Goal: Task Accomplishment & Management: Use online tool/utility

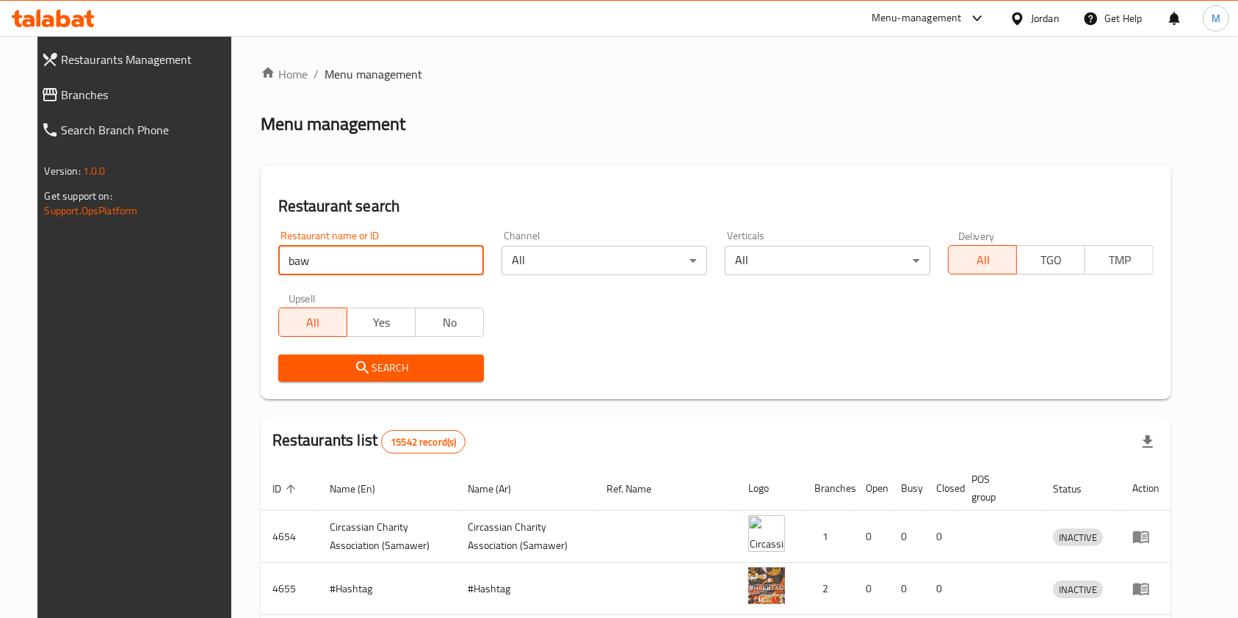
click at [350, 268] on input "baw" at bounding box center [381, 260] width 206 height 29
type input "k"
type input "نوارة"
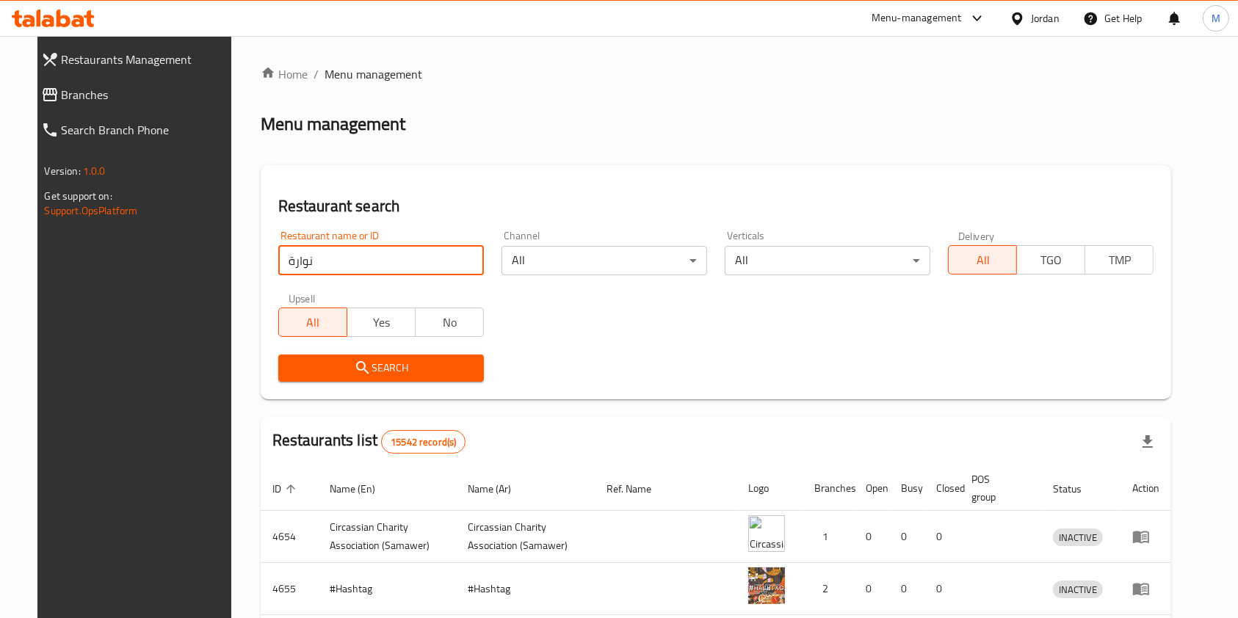
click button "Search" at bounding box center [381, 368] width 206 height 27
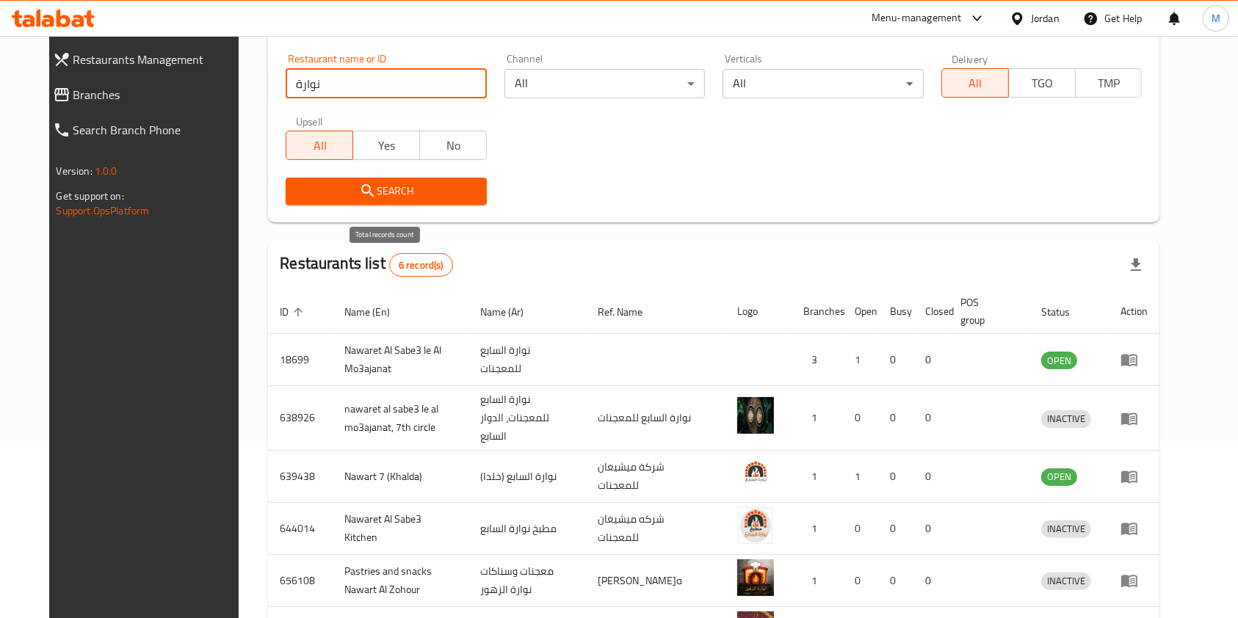
scroll to position [206, 0]
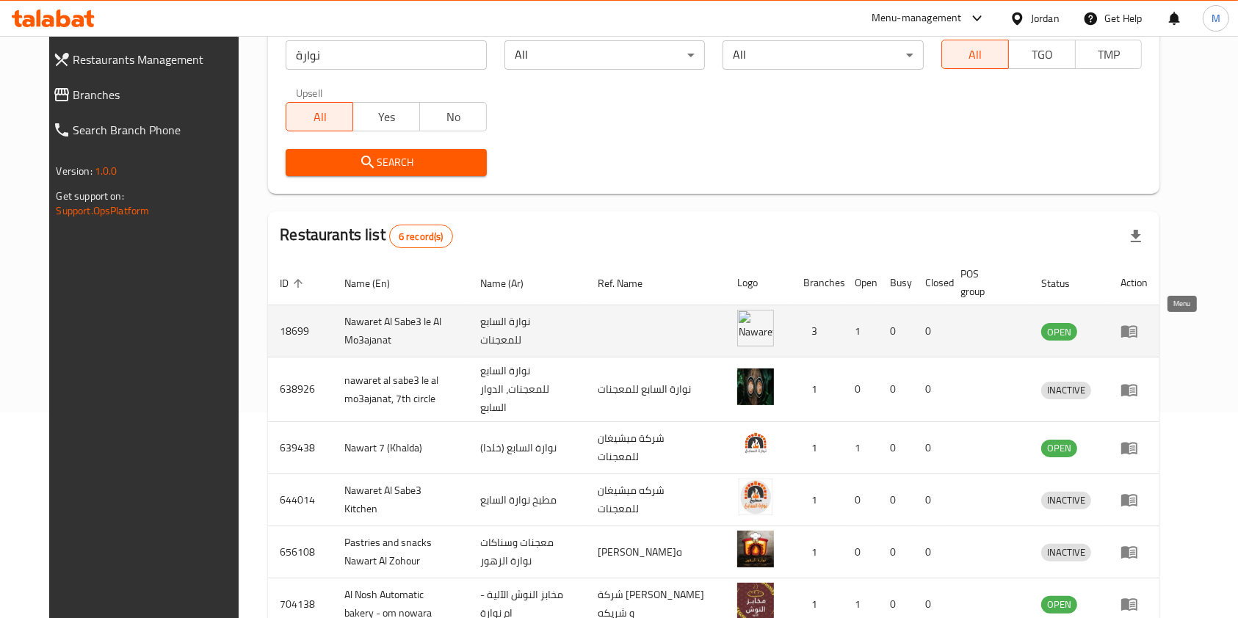
click at [1138, 337] on icon "enhanced table" at bounding box center [1129, 332] width 16 height 12
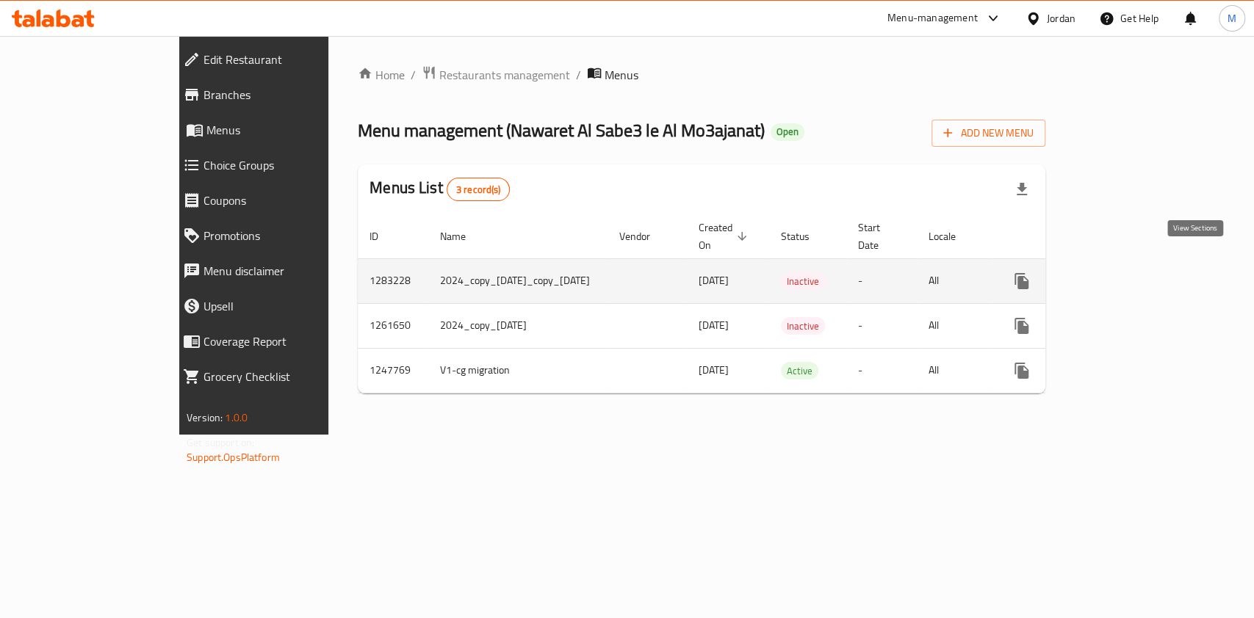
click at [1136, 272] on icon "enhanced table" at bounding box center [1128, 281] width 18 height 18
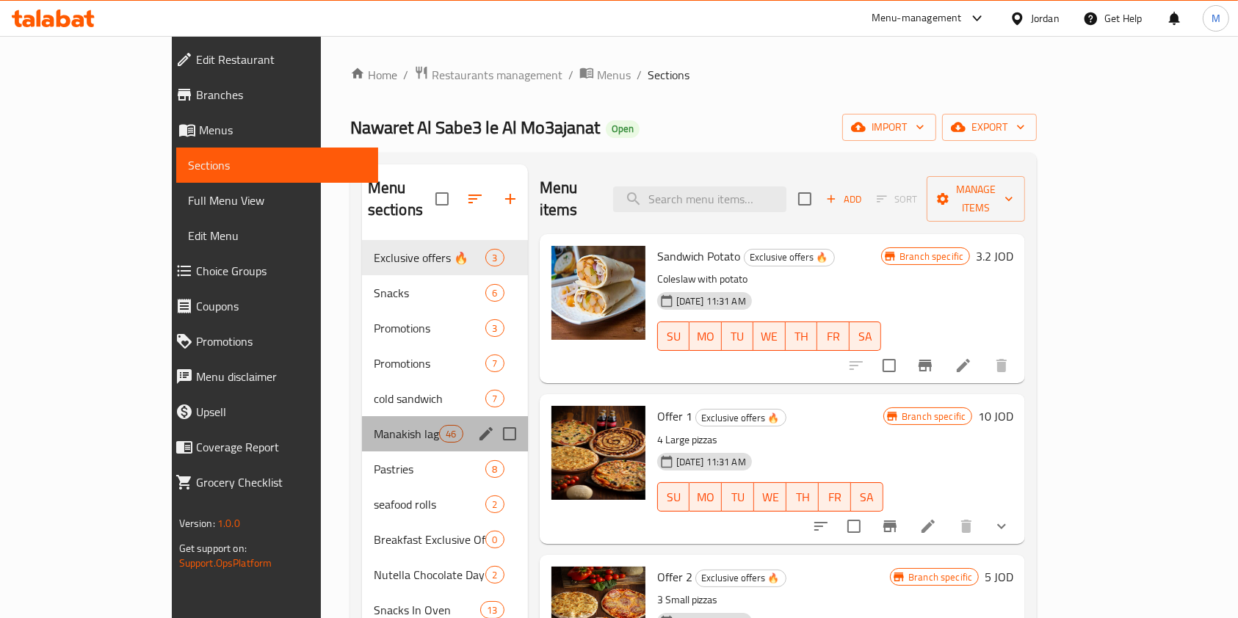
click at [362, 416] on div "Manakish lagta 46" at bounding box center [445, 433] width 166 height 35
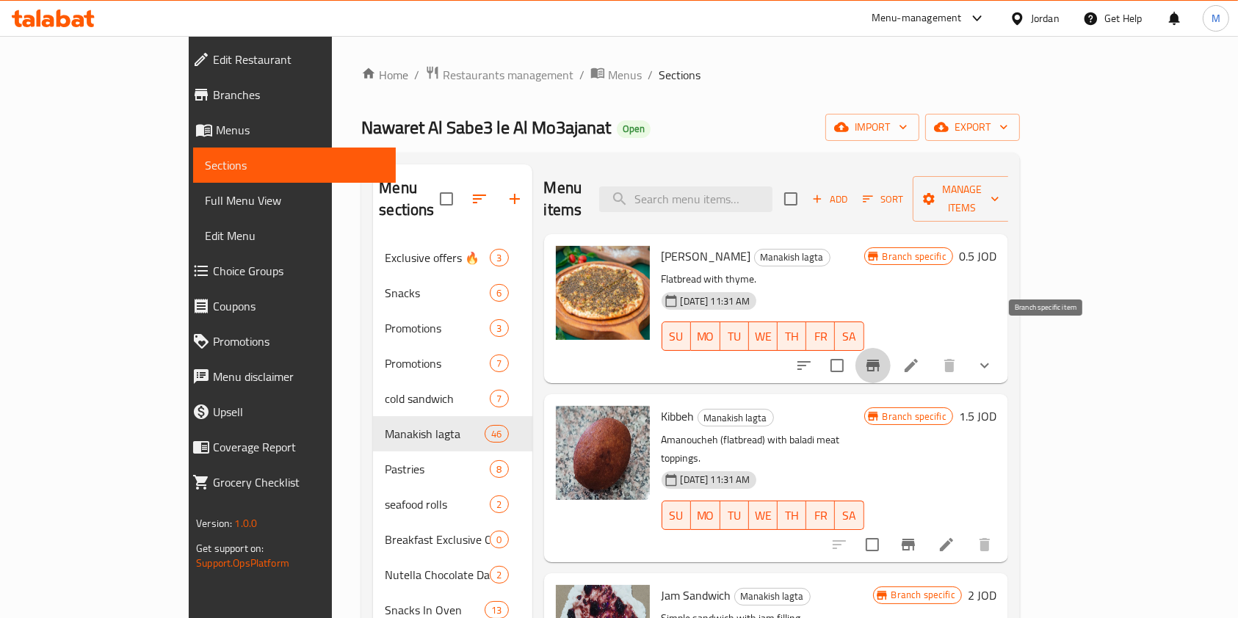
click at [880, 360] on icon "Branch-specific-item" at bounding box center [873, 366] width 13 height 12
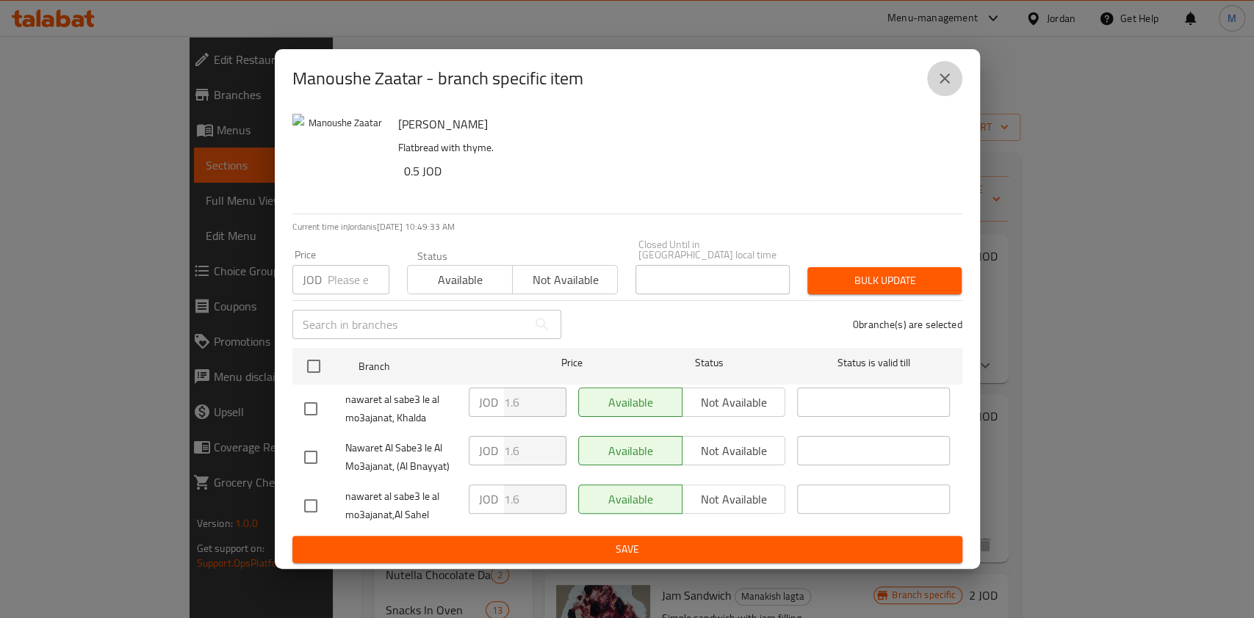
click at [947, 76] on icon "close" at bounding box center [945, 79] width 18 height 18
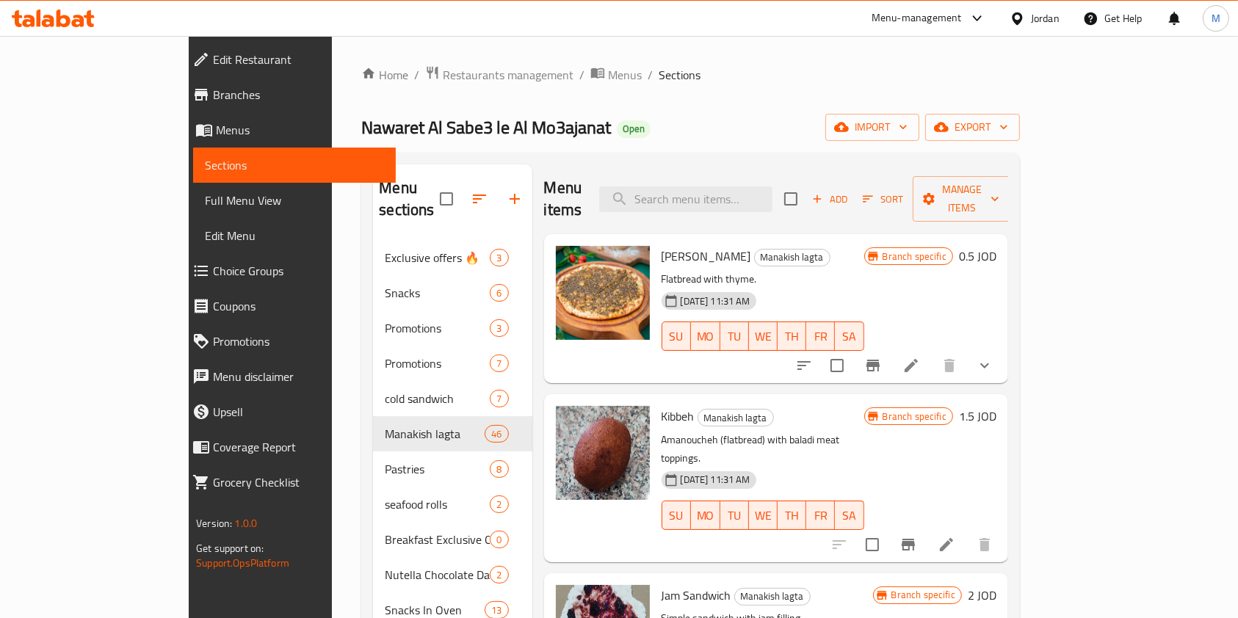
click at [213, 92] on span "Branches" at bounding box center [298, 95] width 171 height 18
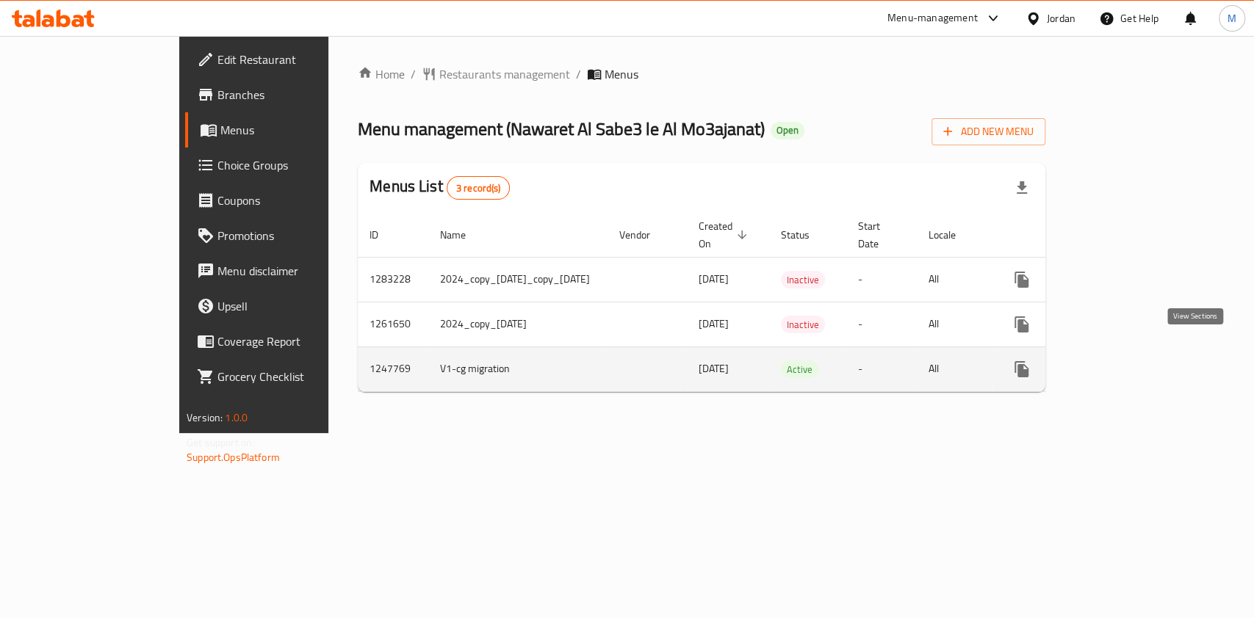
click at [1136, 361] on icon "enhanced table" at bounding box center [1128, 370] width 18 height 18
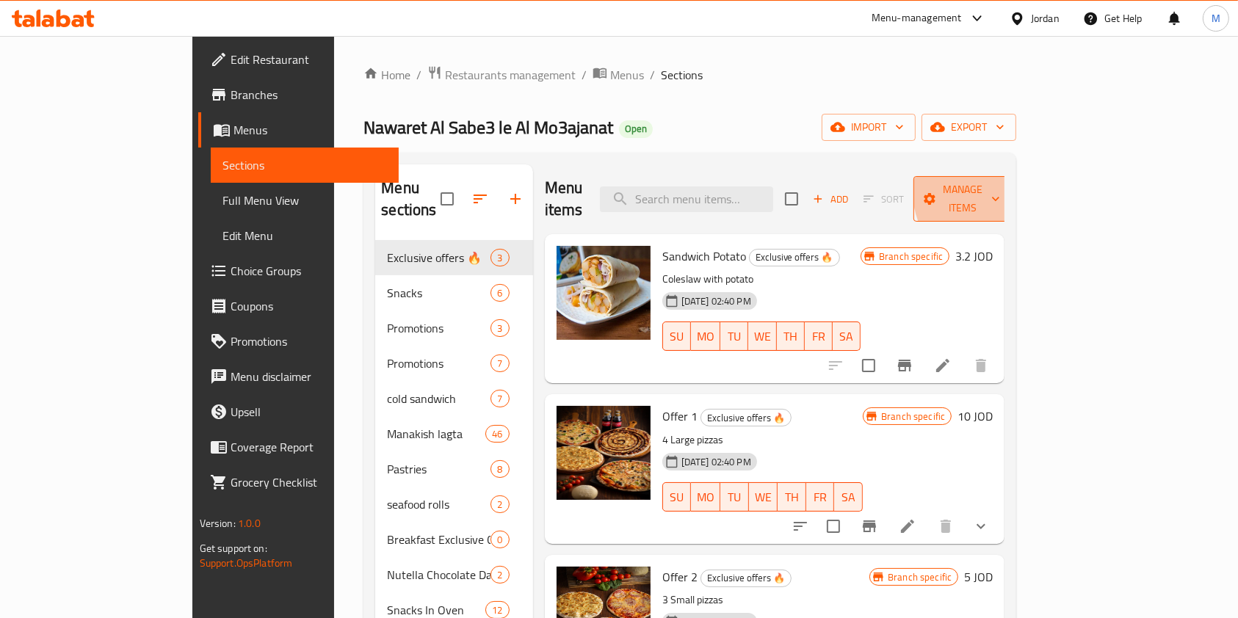
click at [1000, 189] on span "Manage items" at bounding box center [962, 199] width 75 height 37
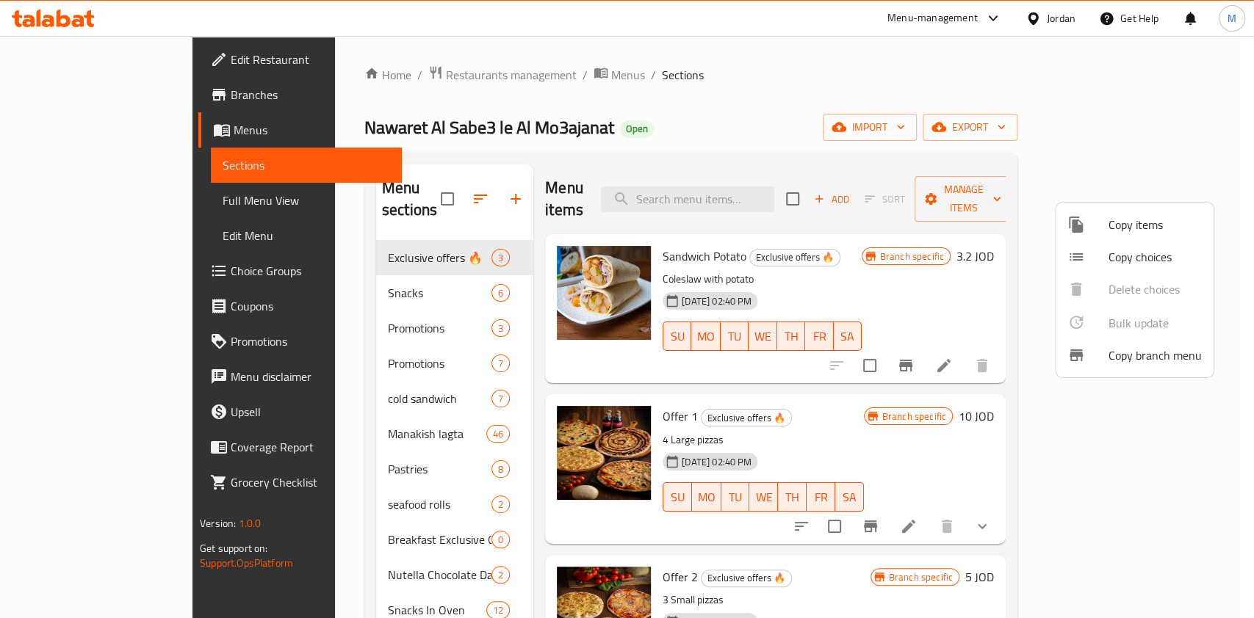
click at [1184, 120] on div at bounding box center [627, 309] width 1254 height 618
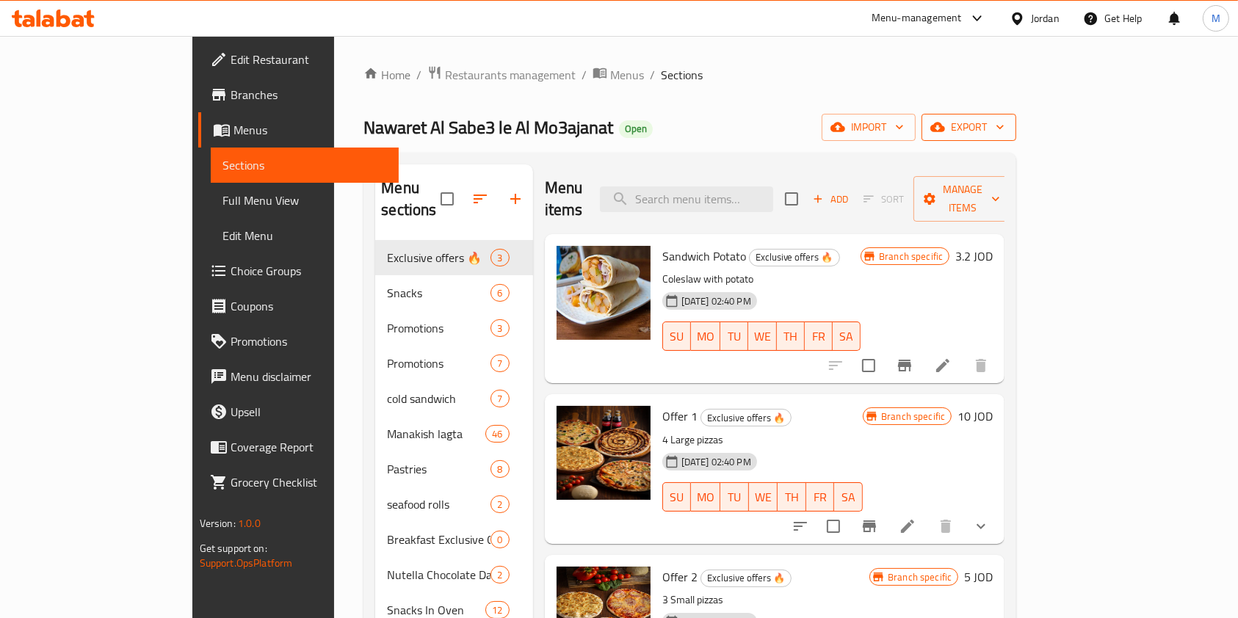
click at [1005, 120] on span "export" at bounding box center [968, 127] width 71 height 18
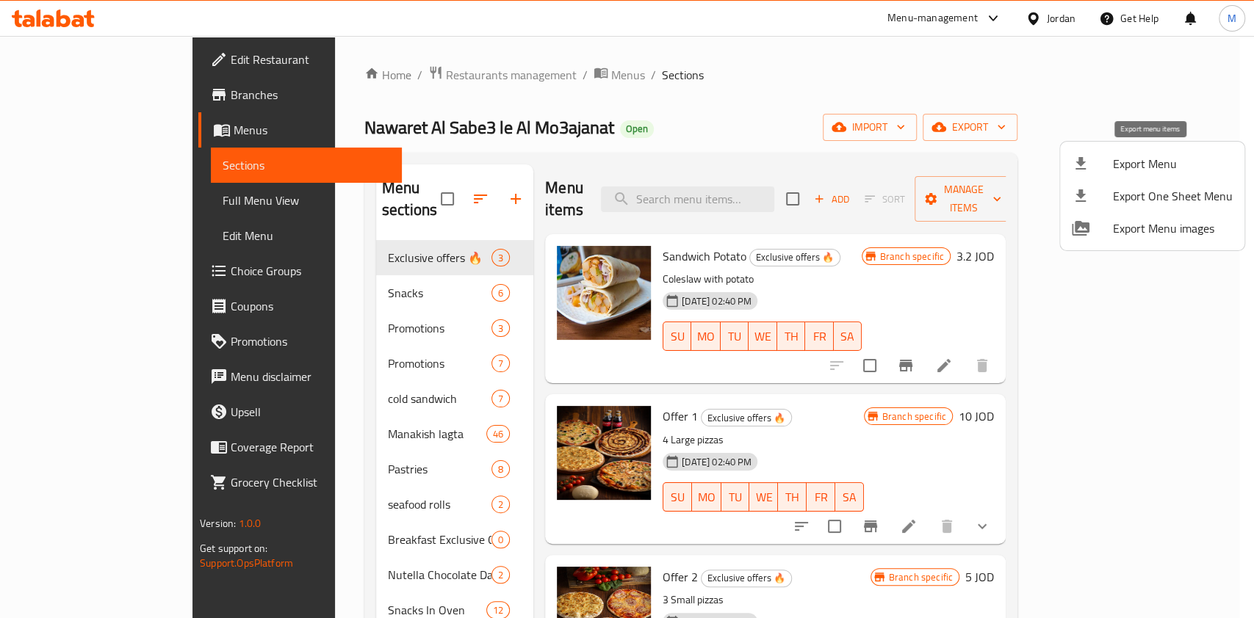
click at [1161, 160] on span "Export Menu" at bounding box center [1173, 164] width 120 height 18
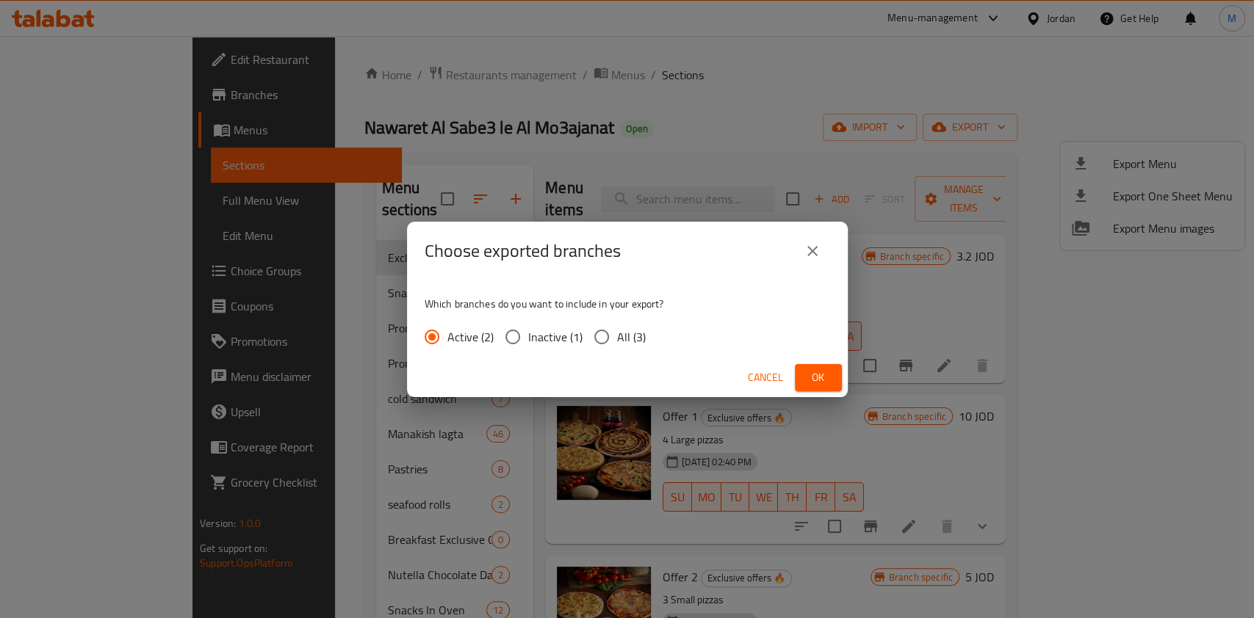
click at [816, 237] on button "close" at bounding box center [812, 251] width 35 height 35
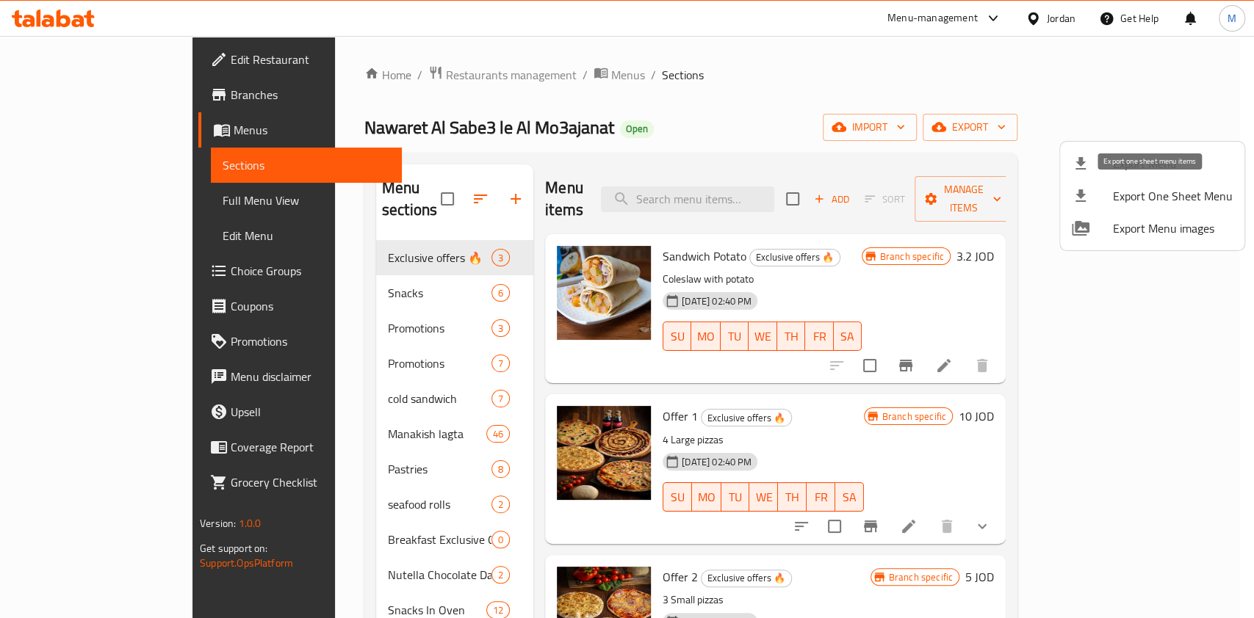
click at [1147, 187] on span "Export One Sheet Menu" at bounding box center [1173, 196] width 120 height 18
click at [1161, 159] on span "Export Menu" at bounding box center [1173, 164] width 120 height 18
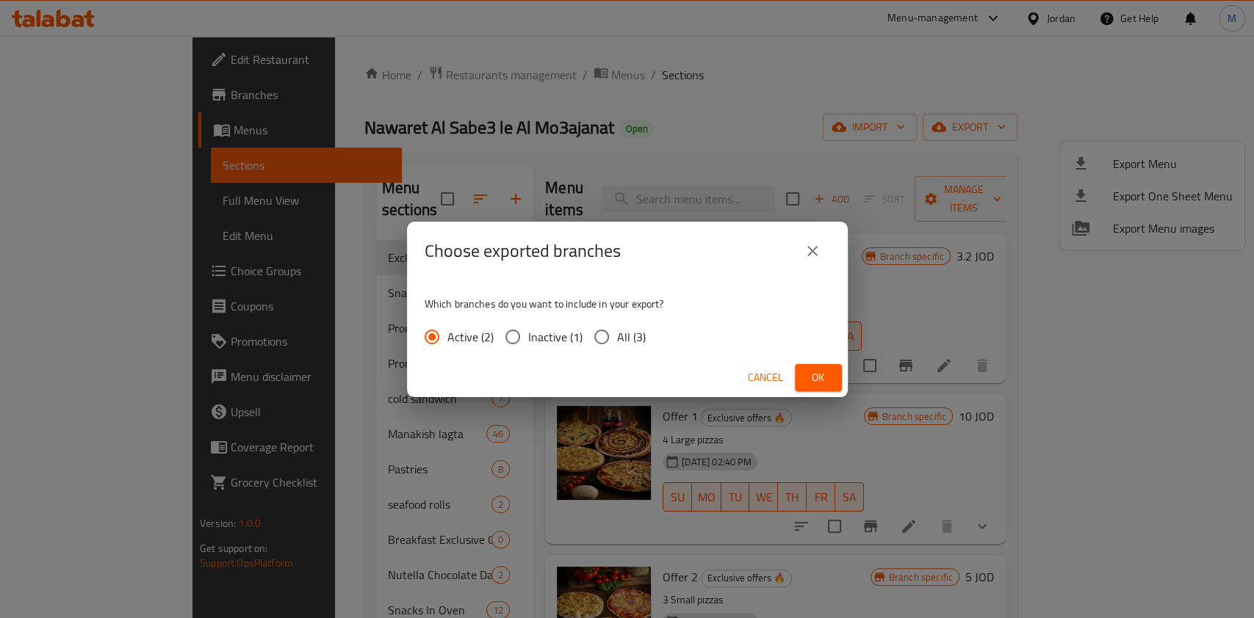
click at [821, 374] on span "Ok" at bounding box center [818, 378] width 24 height 18
